Goal: Find specific page/section: Find specific page/section

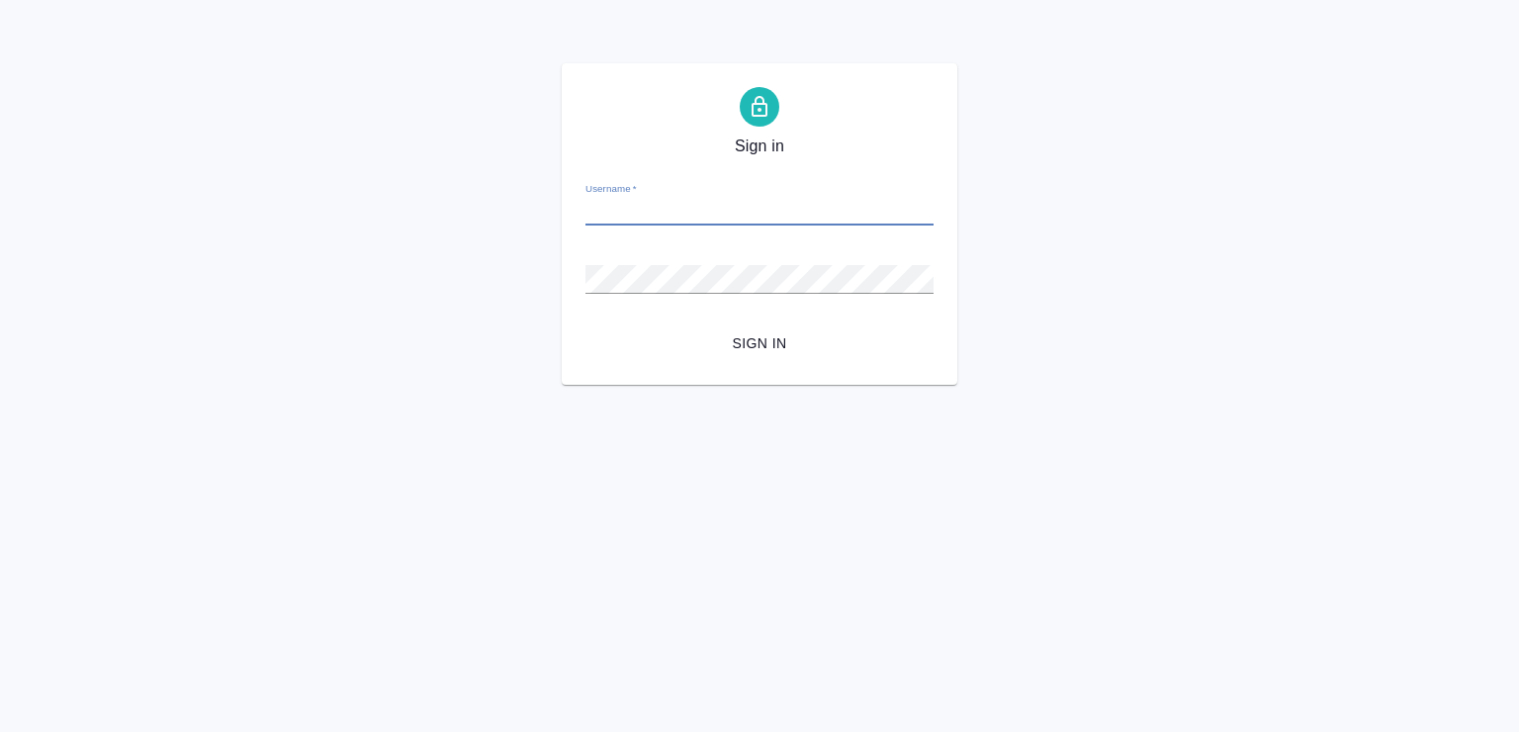
paste input "[PERSON_NAME][EMAIL_ADDRESS][DOMAIN_NAME]"
type input "[PERSON_NAME][EMAIL_ADDRESS][DOMAIN_NAME]"
click at [636, 259] on div "Password   *" at bounding box center [759, 271] width 348 height 44
click at [763, 354] on button "Sign in" at bounding box center [759, 343] width 348 height 37
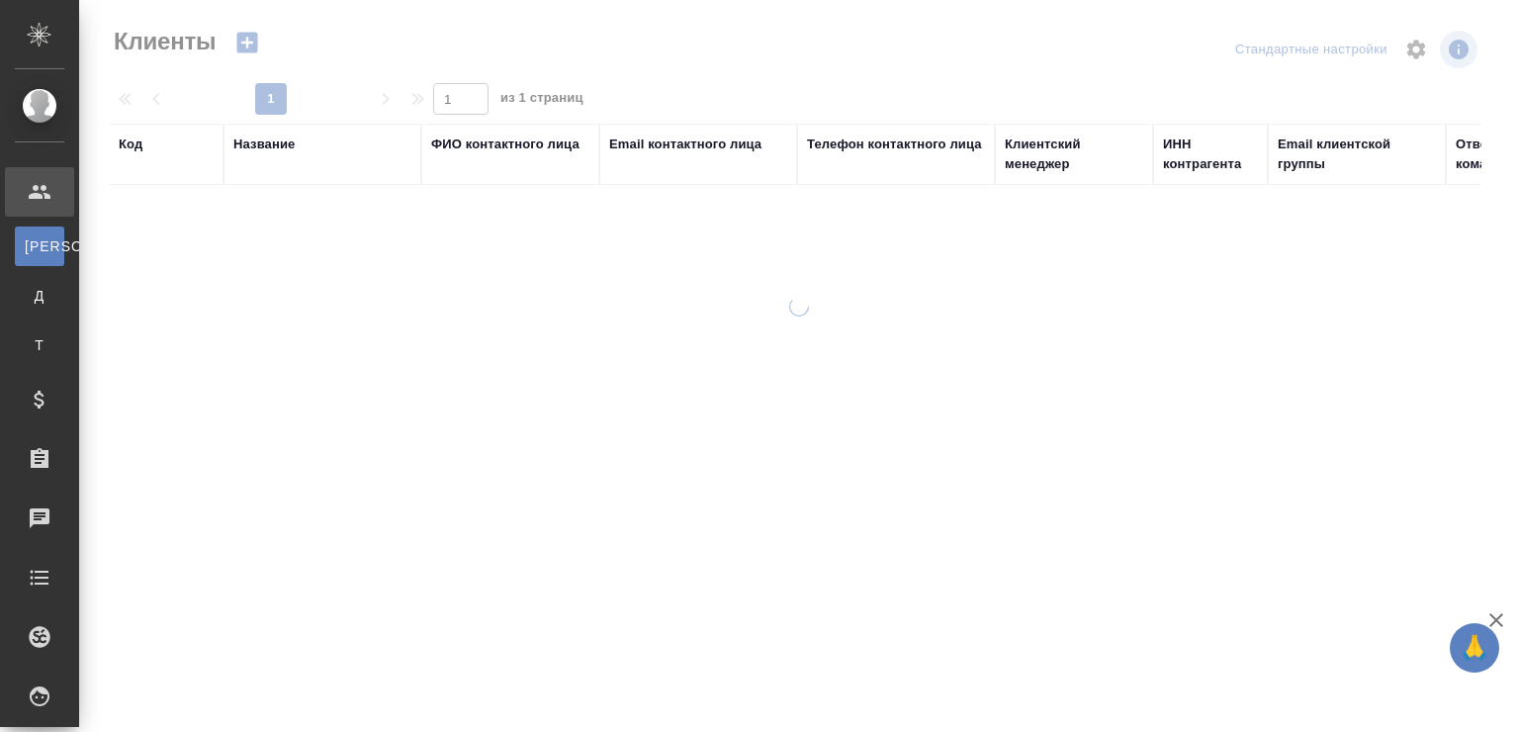
select select "RU"
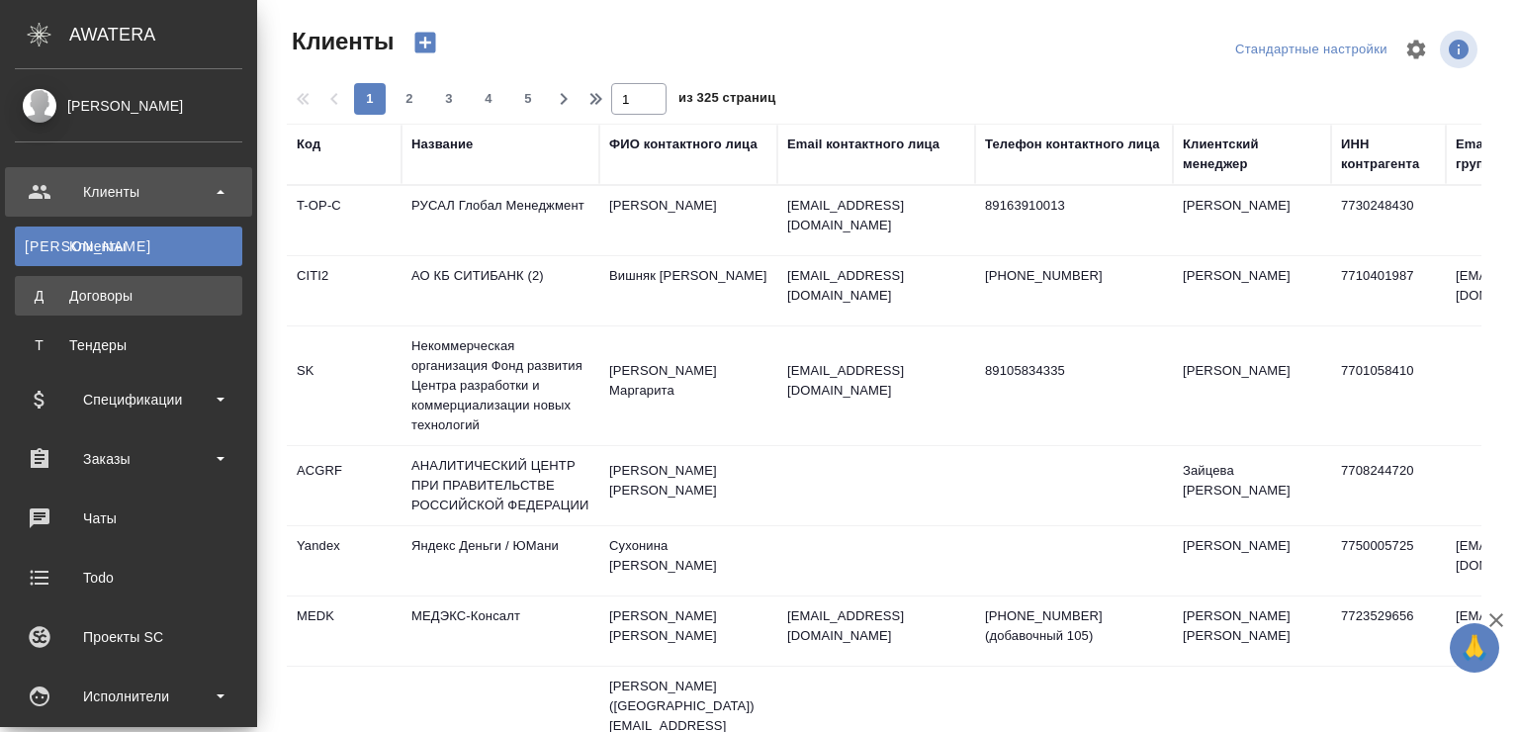
click at [29, 298] on div "Договоры" at bounding box center [129, 296] width 208 height 20
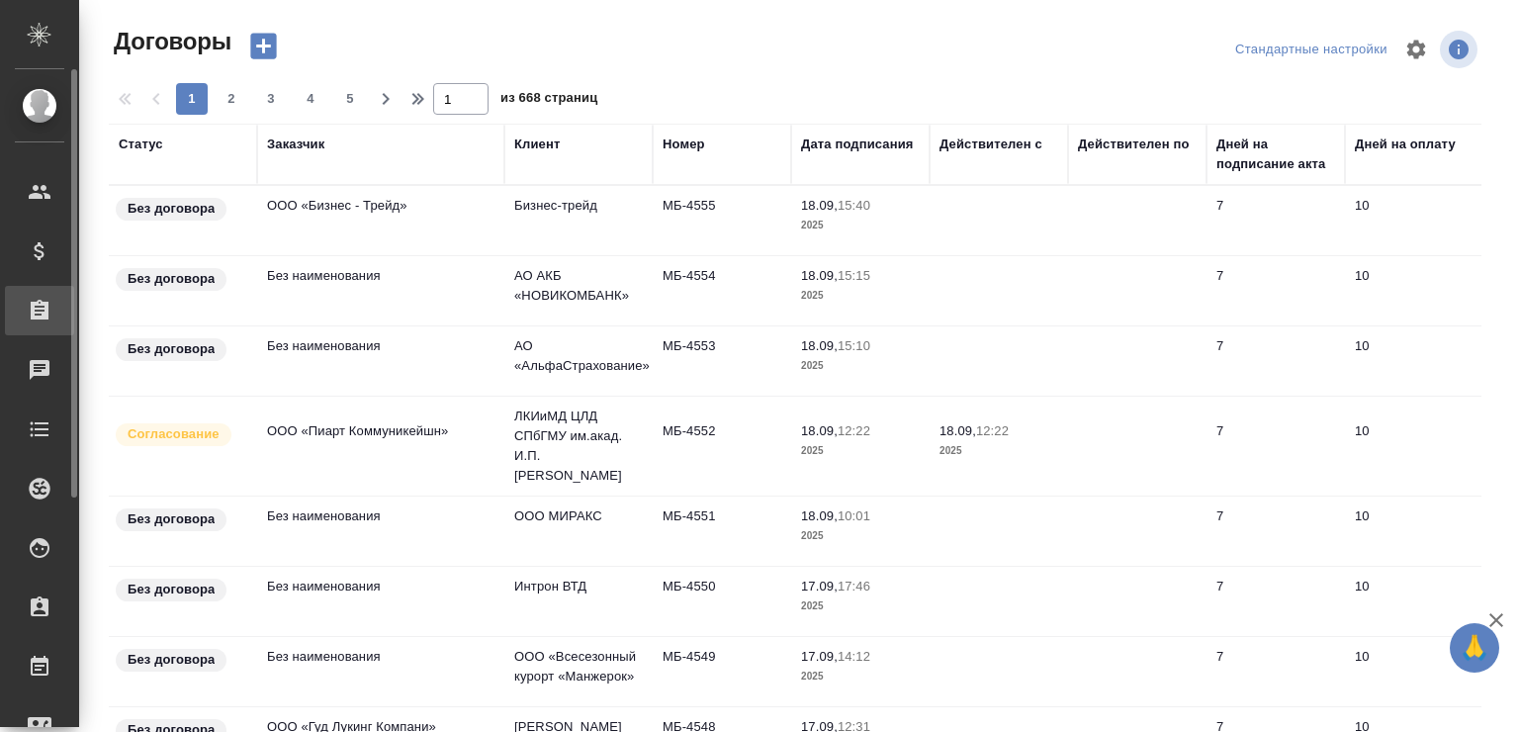
click at [45, 305] on icon at bounding box center [40, 310] width 18 height 20
click at [32, 323] on div "Заказы" at bounding box center [14, 311] width 49 height 30
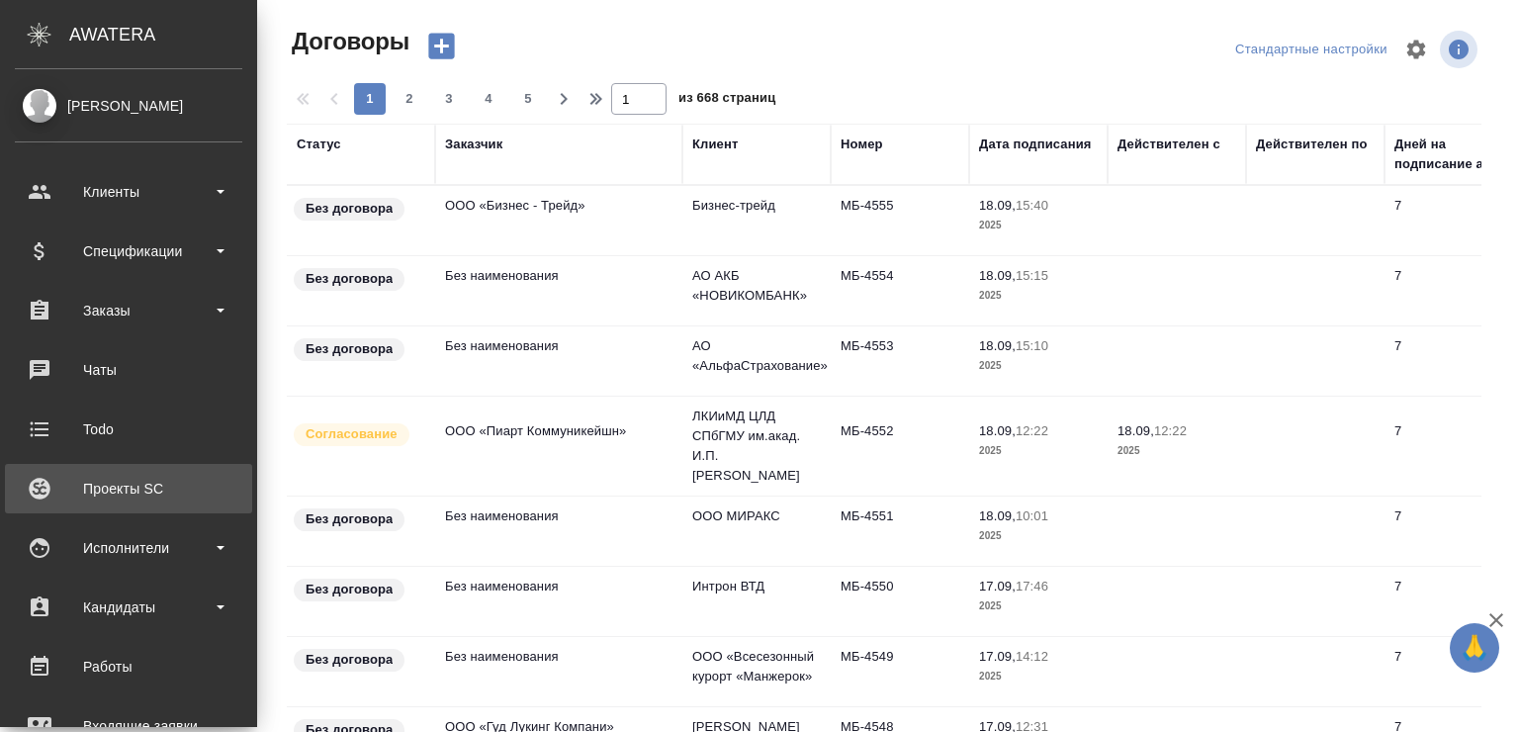
scroll to position [99, 0]
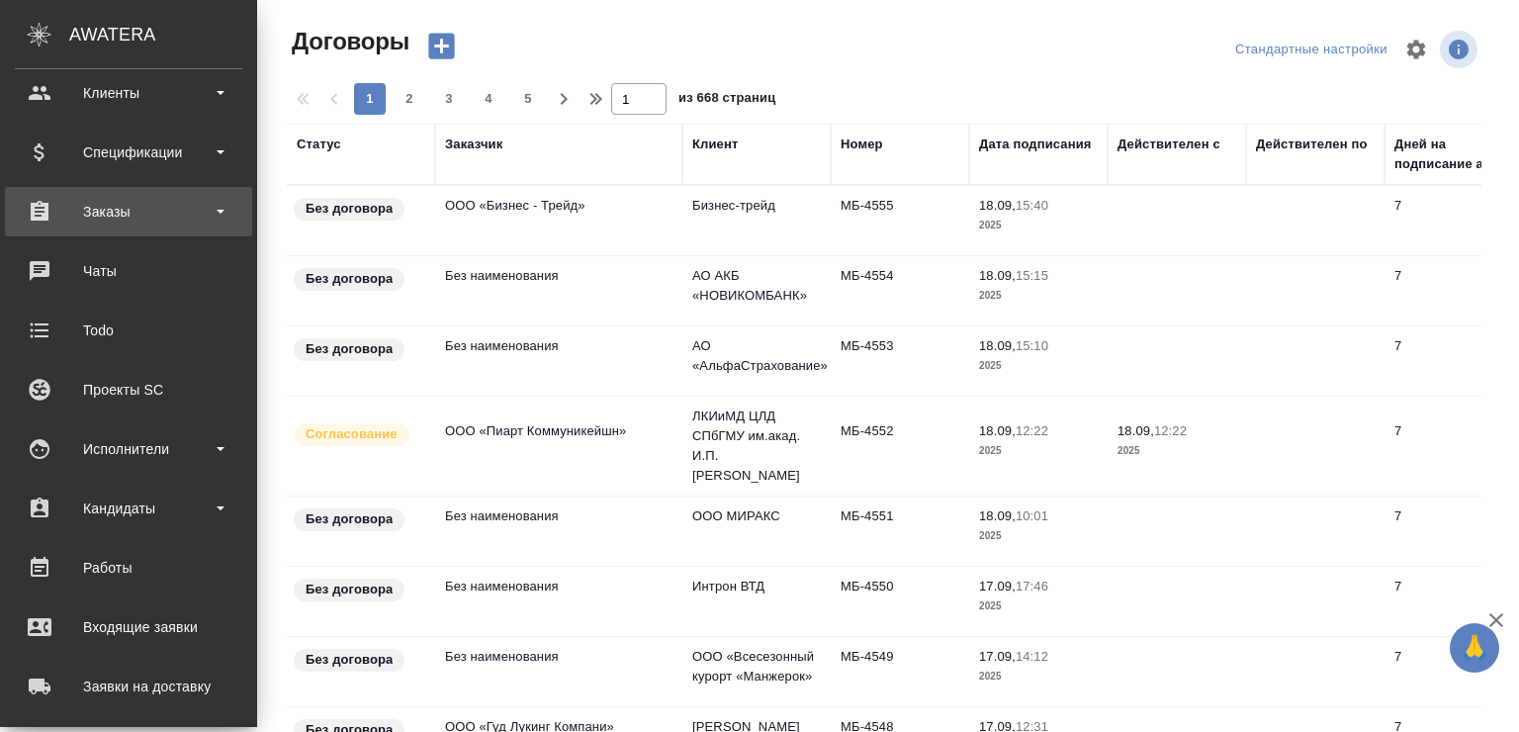
click at [185, 209] on div "Заказы" at bounding box center [128, 212] width 227 height 30
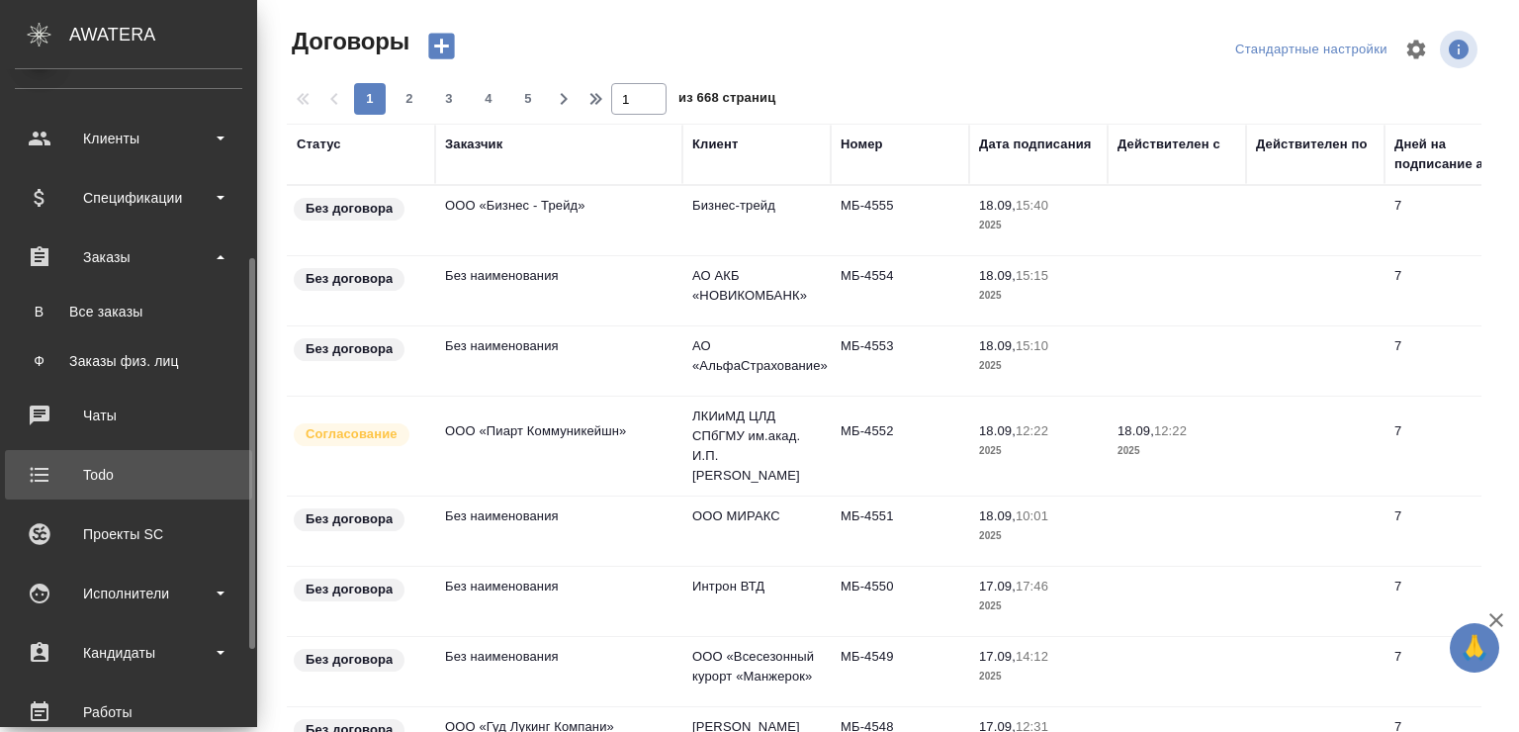
scroll to position [0, 0]
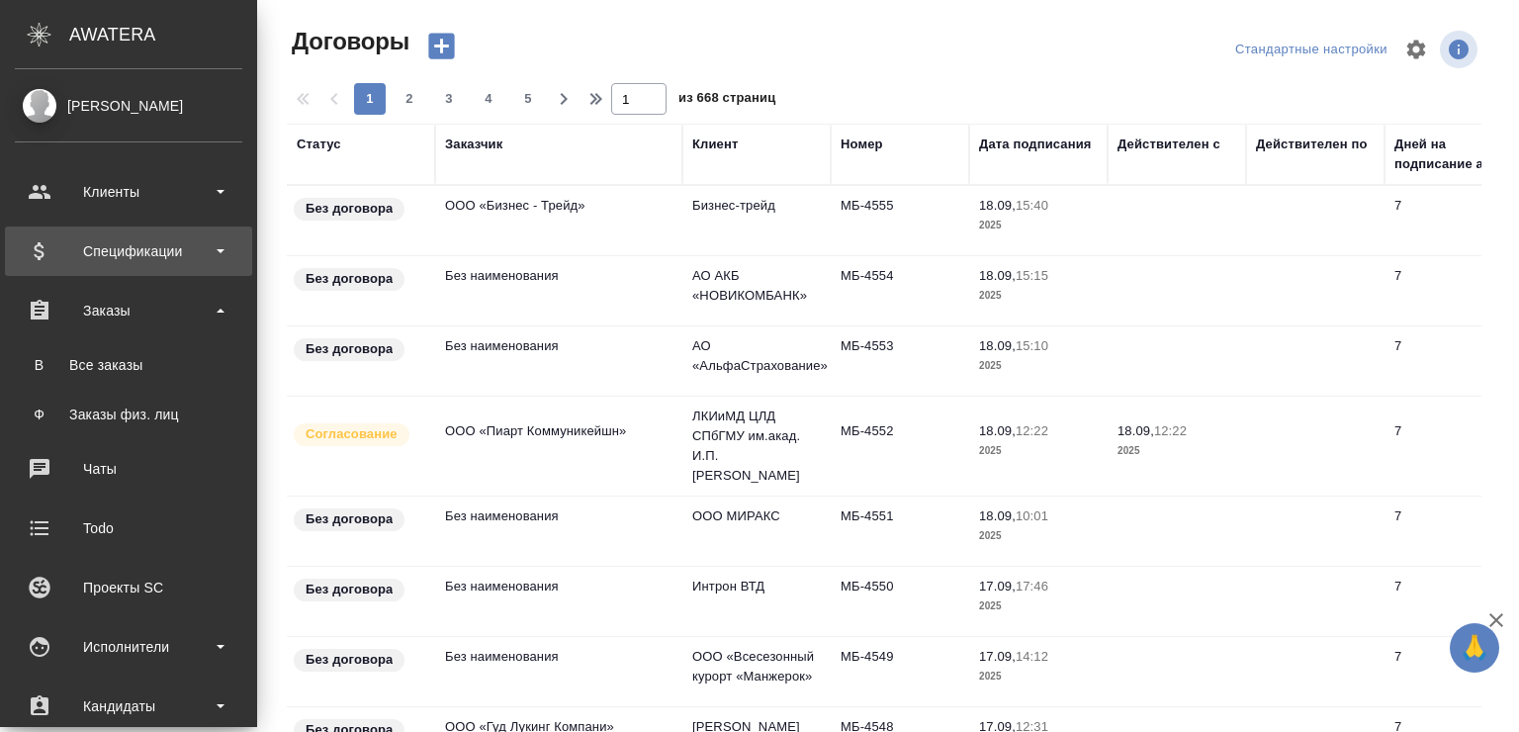
click at [186, 267] on div "Спецификации" at bounding box center [128, 250] width 247 height 49
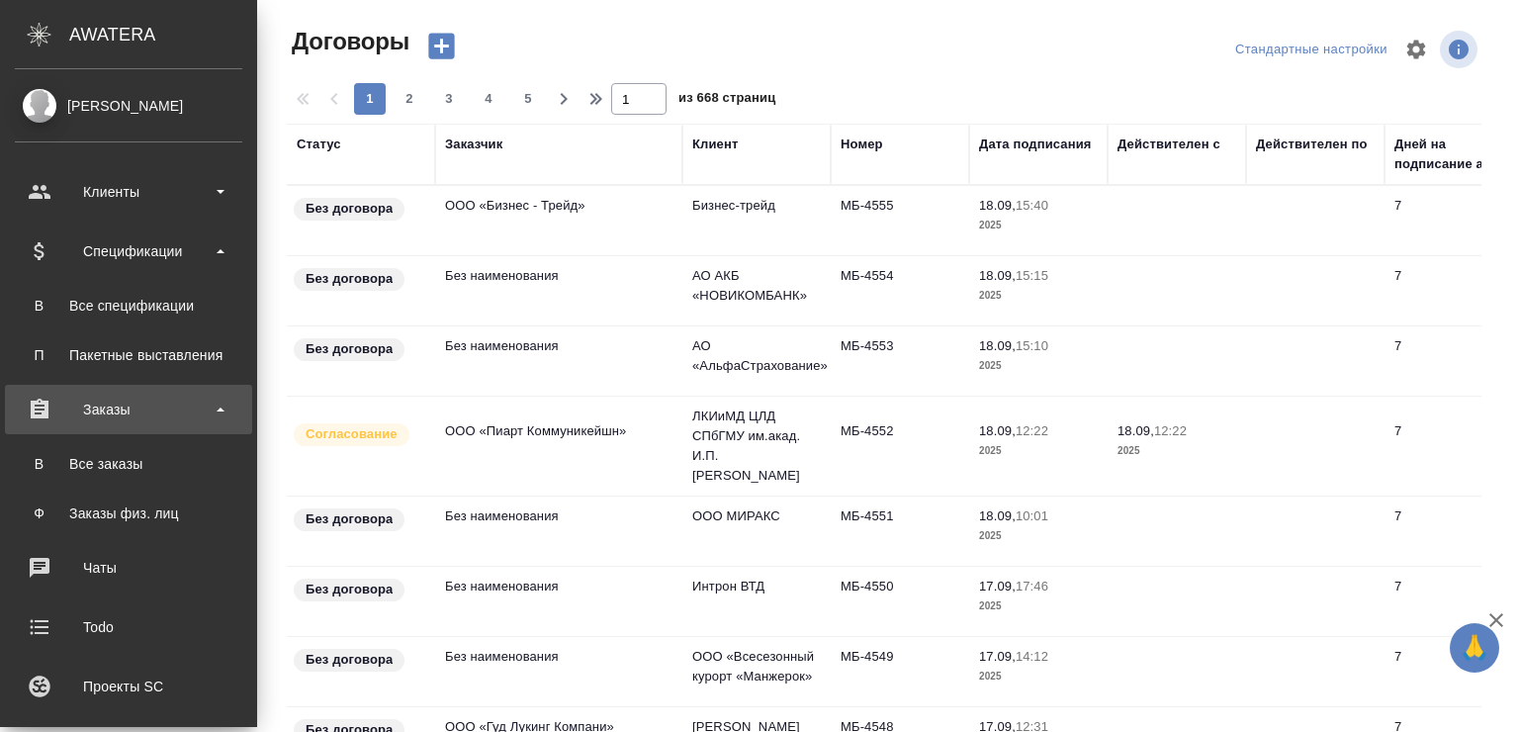
click at [188, 401] on div "Заказы" at bounding box center [128, 410] width 227 height 30
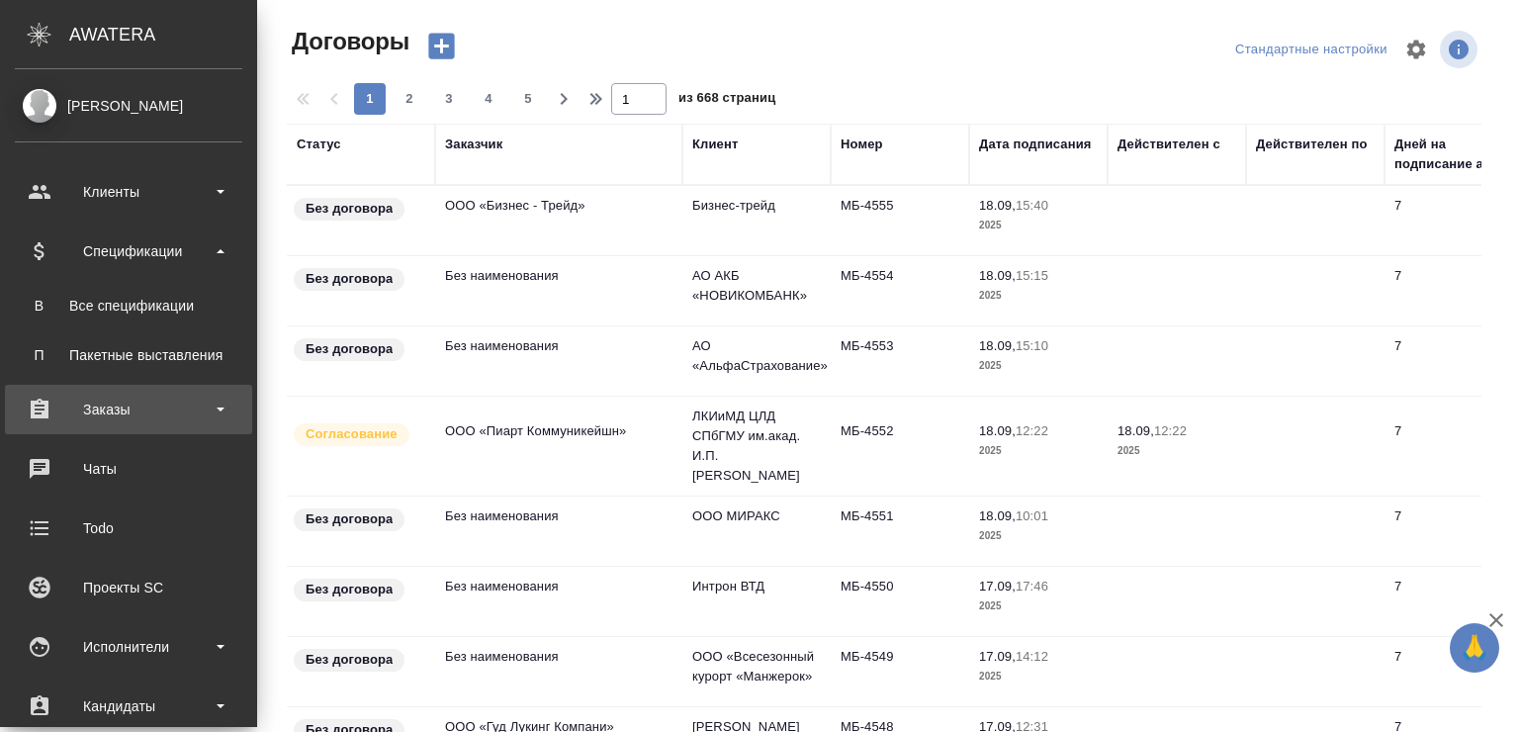
click at [189, 398] on div "Заказы" at bounding box center [128, 410] width 227 height 30
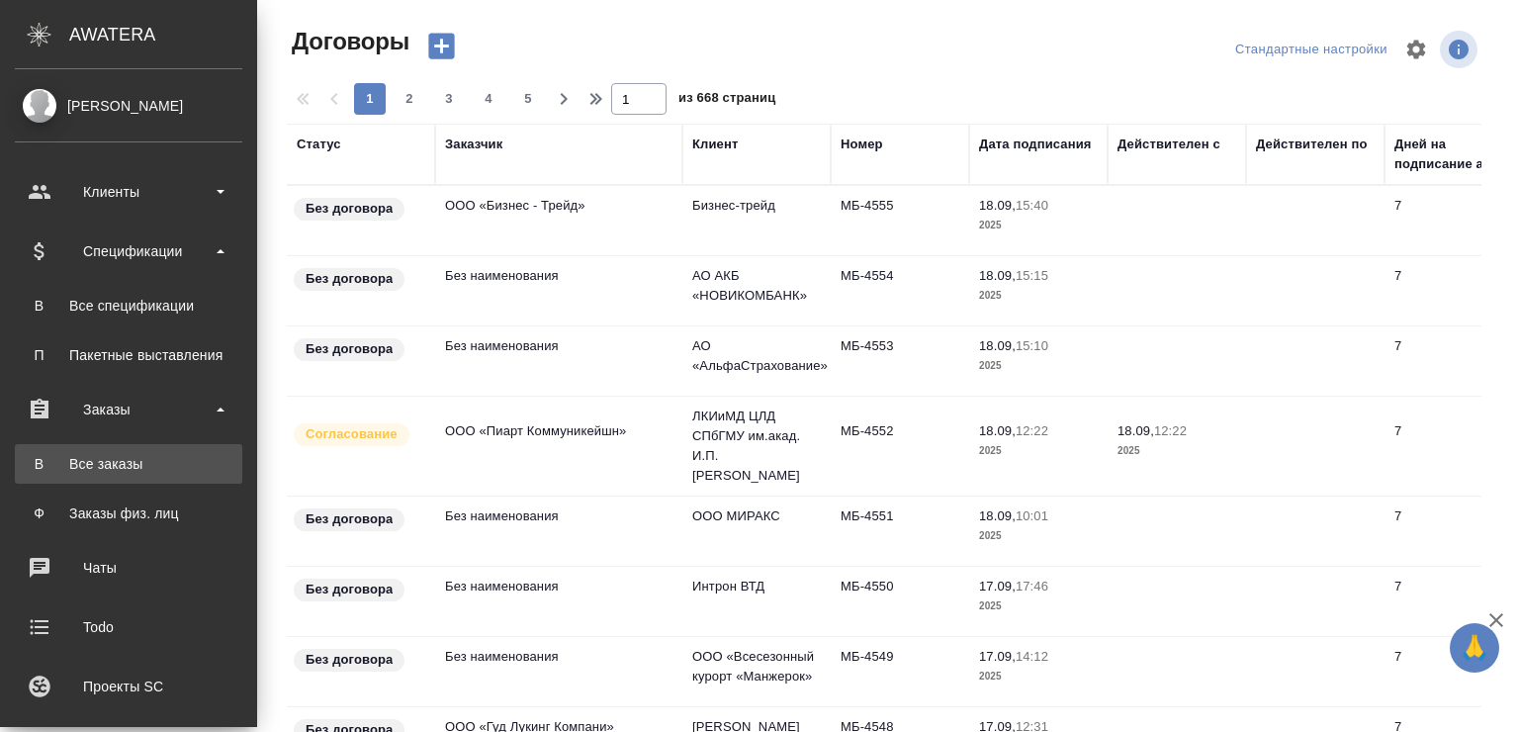
click at [181, 471] on div "Все заказы" at bounding box center [129, 464] width 208 height 20
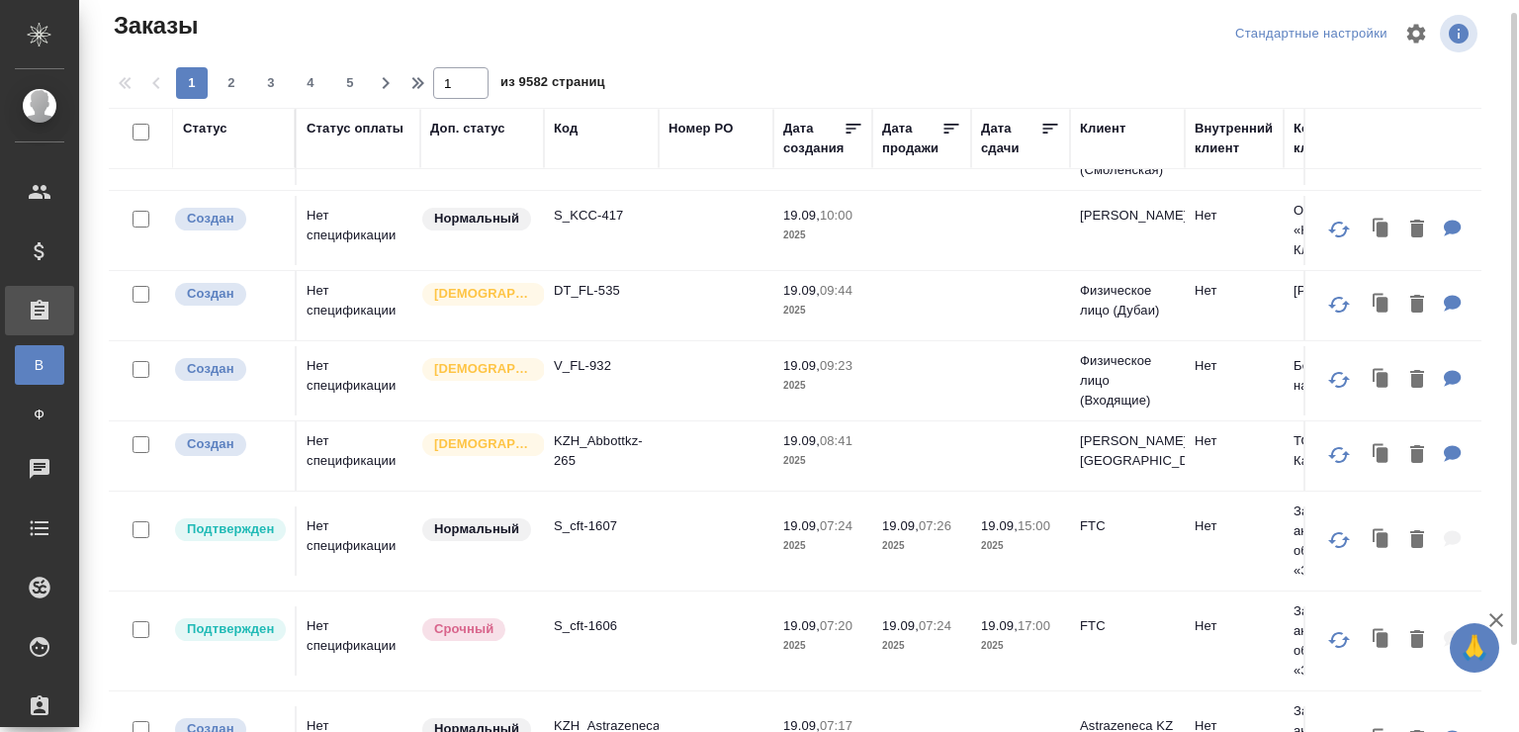
scroll to position [58, 0]
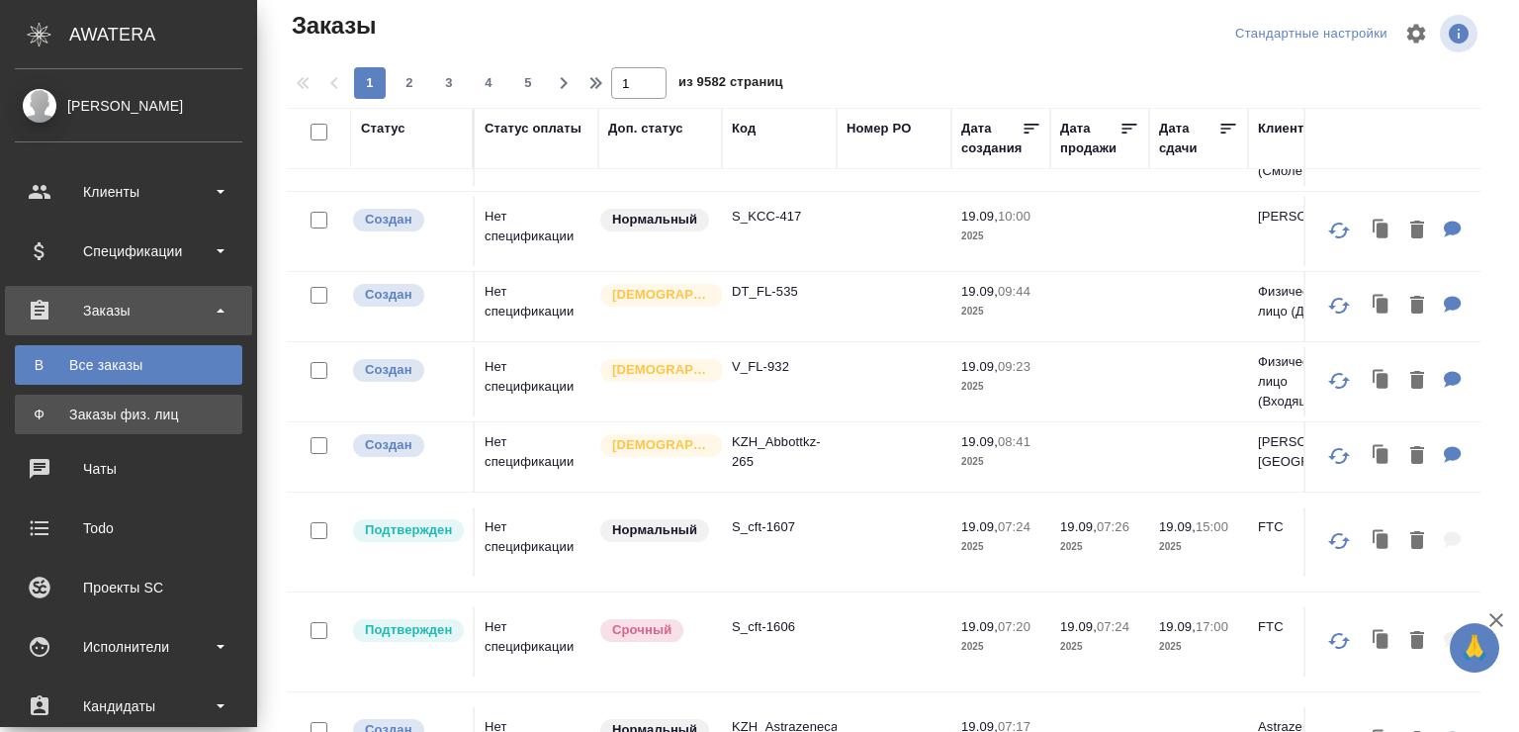
click at [44, 412] on div "Заказы физ. лиц" at bounding box center [129, 414] width 208 height 20
